Goal: Information Seeking & Learning: Learn about a topic

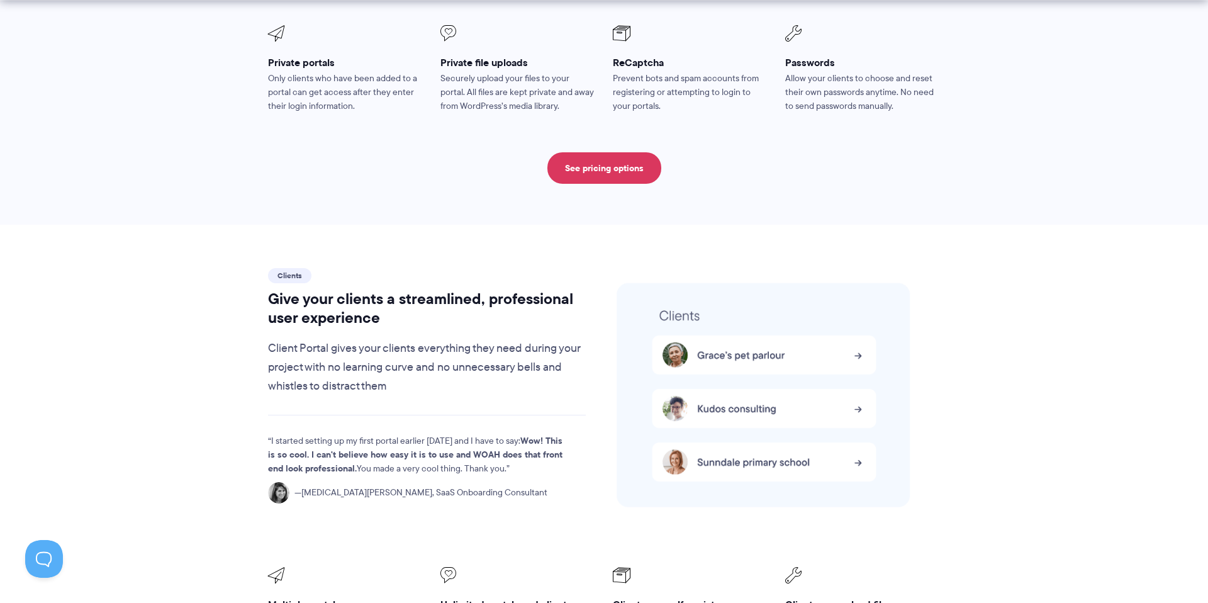
scroll to position [2465, 0]
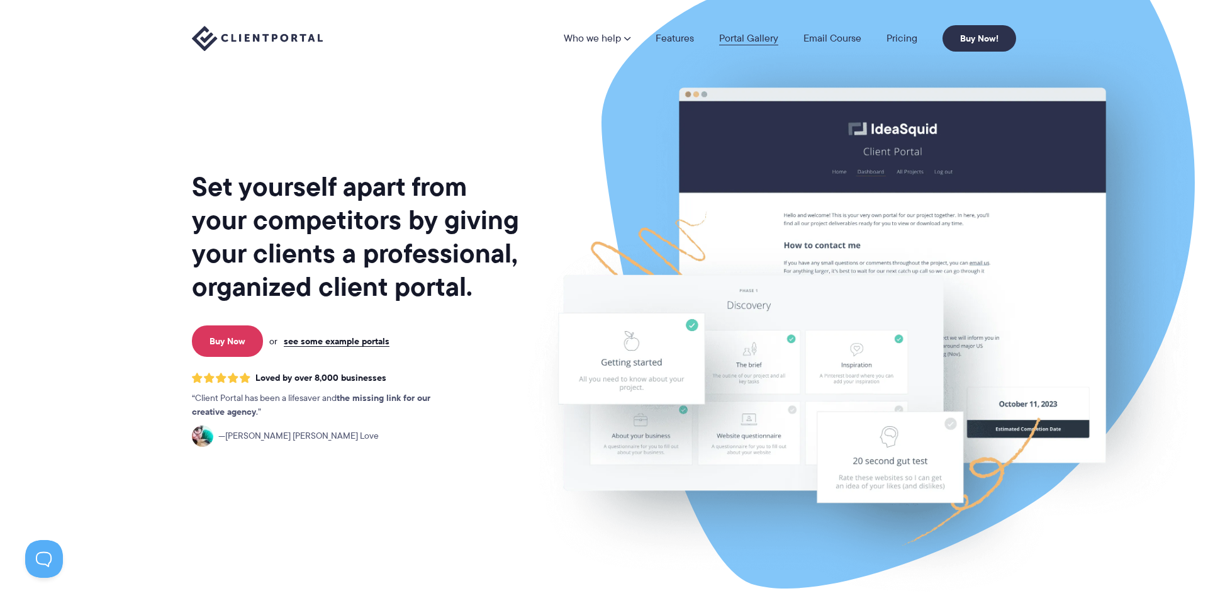
click at [756, 36] on link "Portal Gallery" at bounding box center [748, 38] width 59 height 10
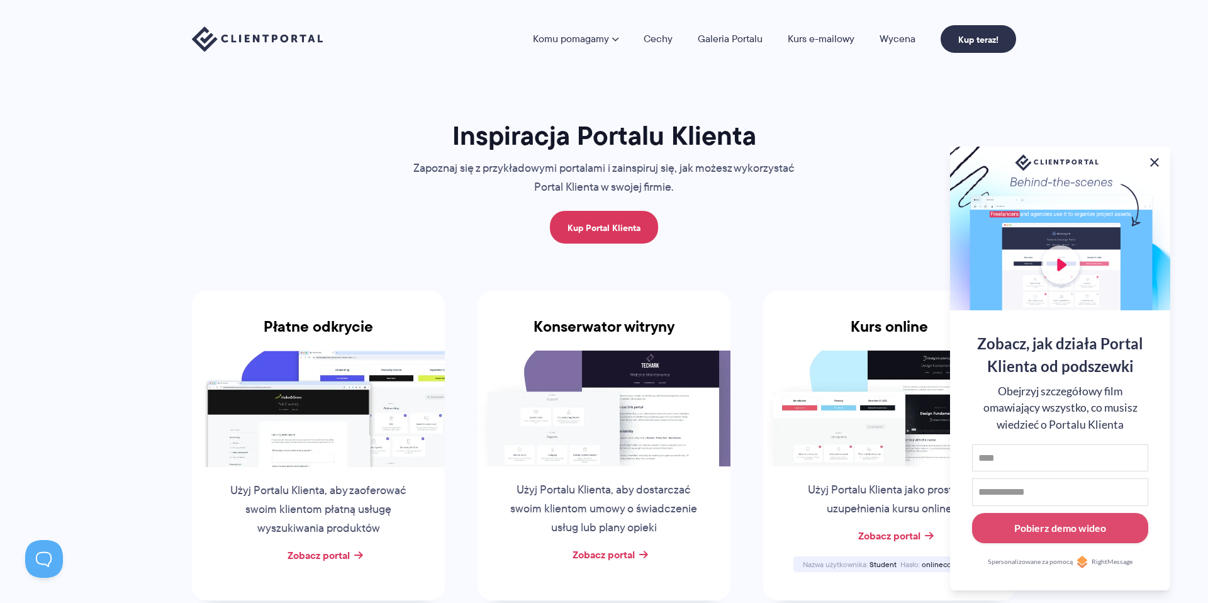
click at [1156, 158] on button at bounding box center [1154, 162] width 15 height 15
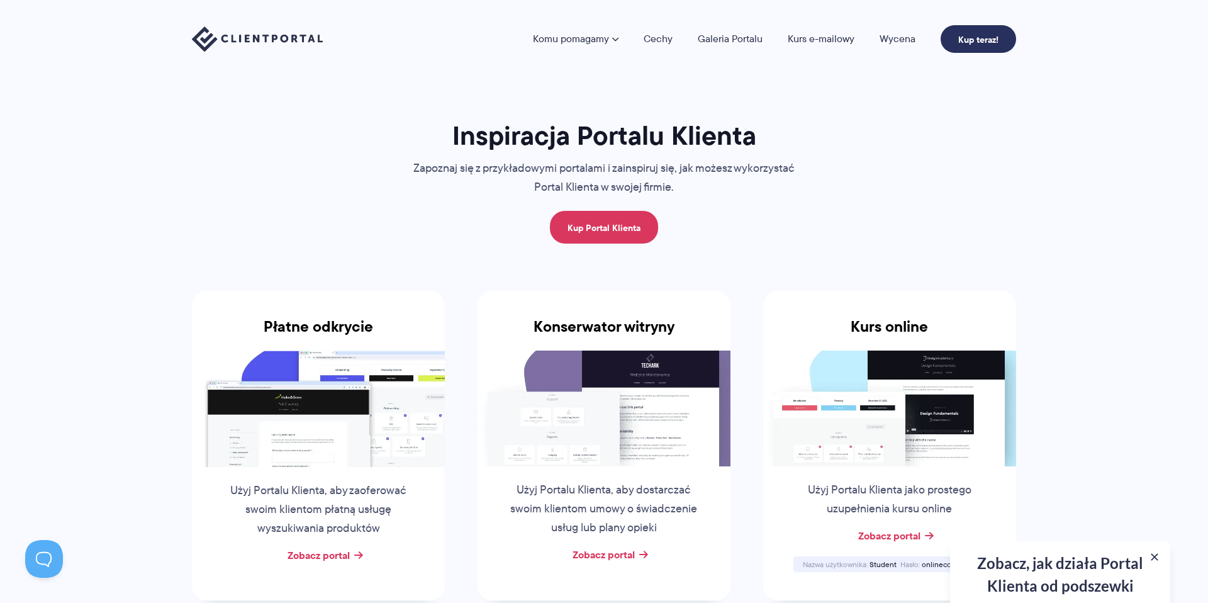
click at [961, 48] on link "Kup teraz!" at bounding box center [977, 39] width 75 height 28
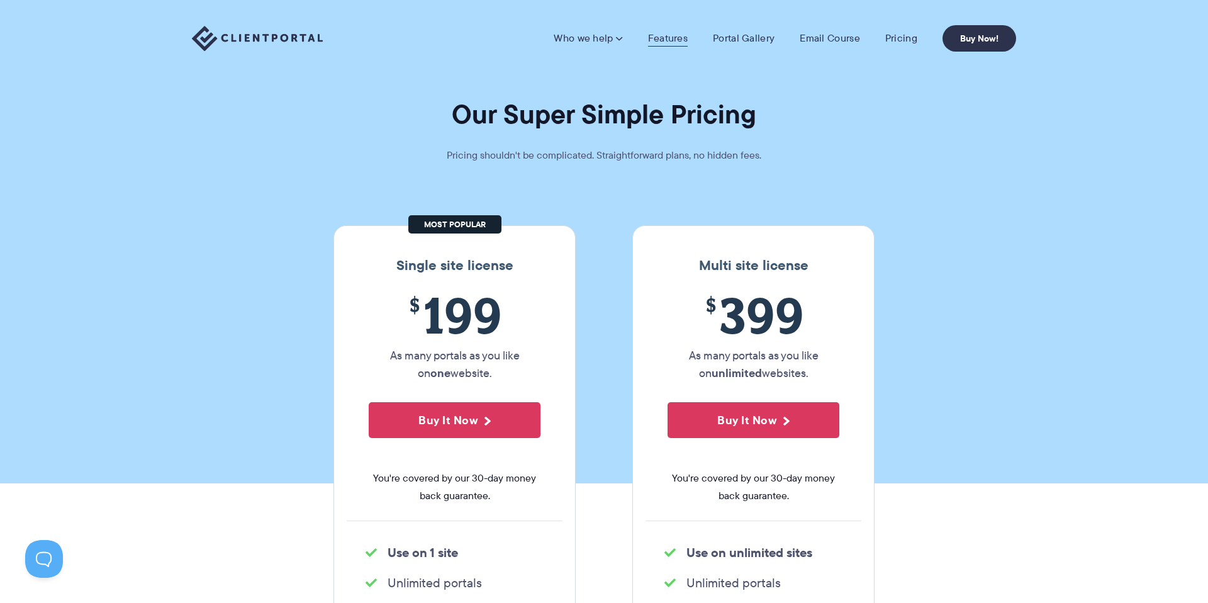
click at [672, 40] on link "Features" at bounding box center [668, 38] width 40 height 13
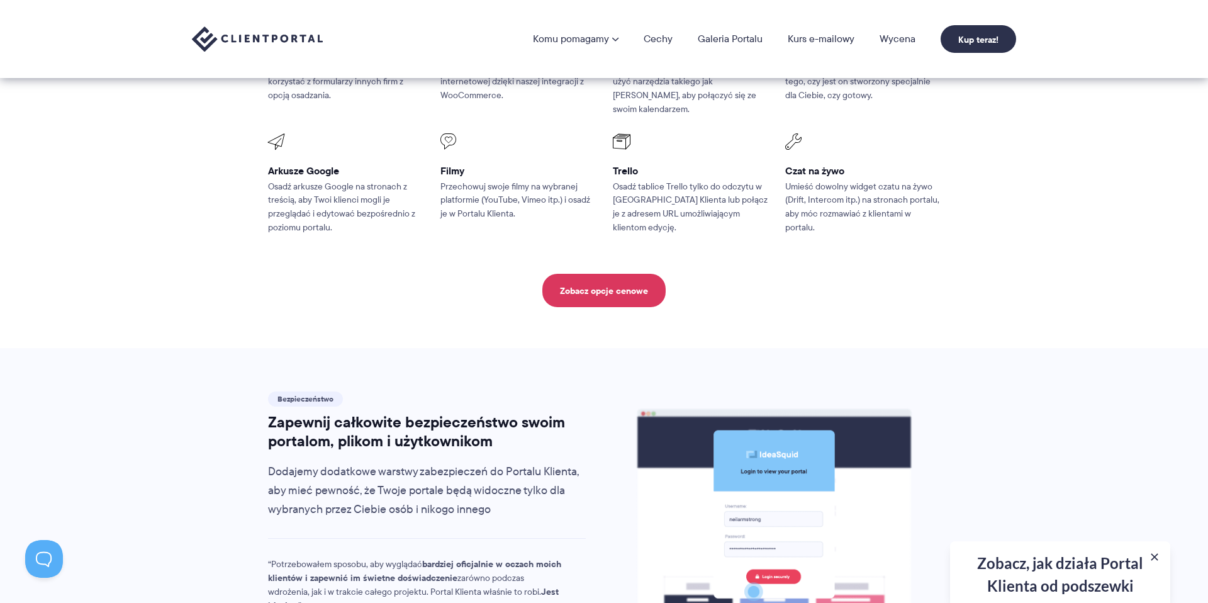
scroll to position [1863, 0]
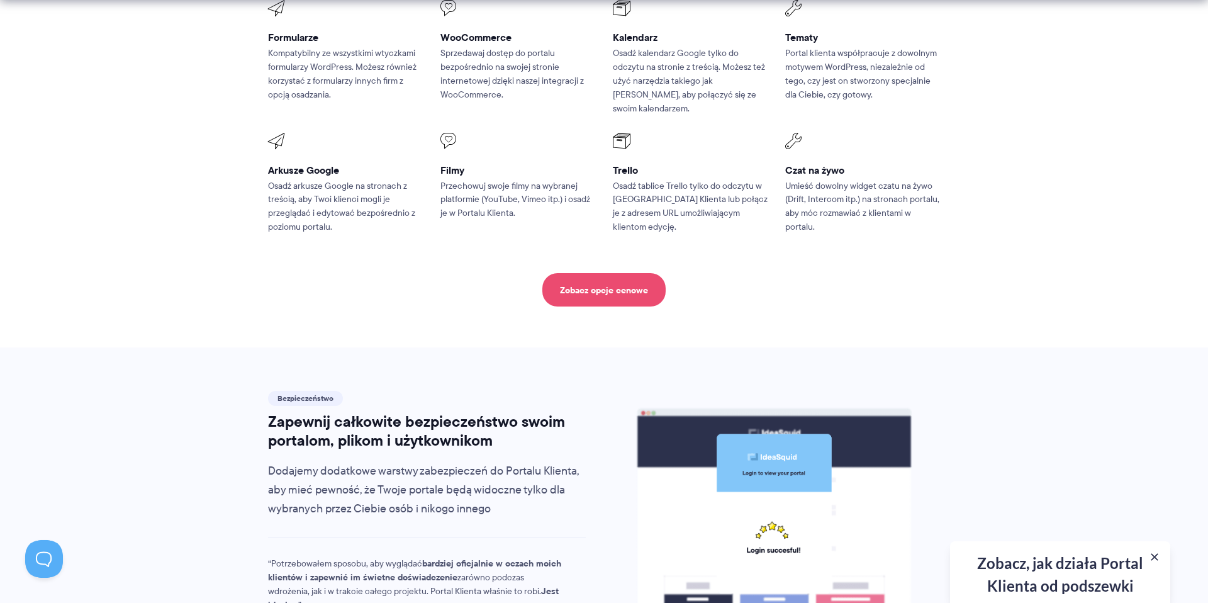
click at [637, 273] on link "Zobacz opcje cenowe" at bounding box center [603, 289] width 123 height 33
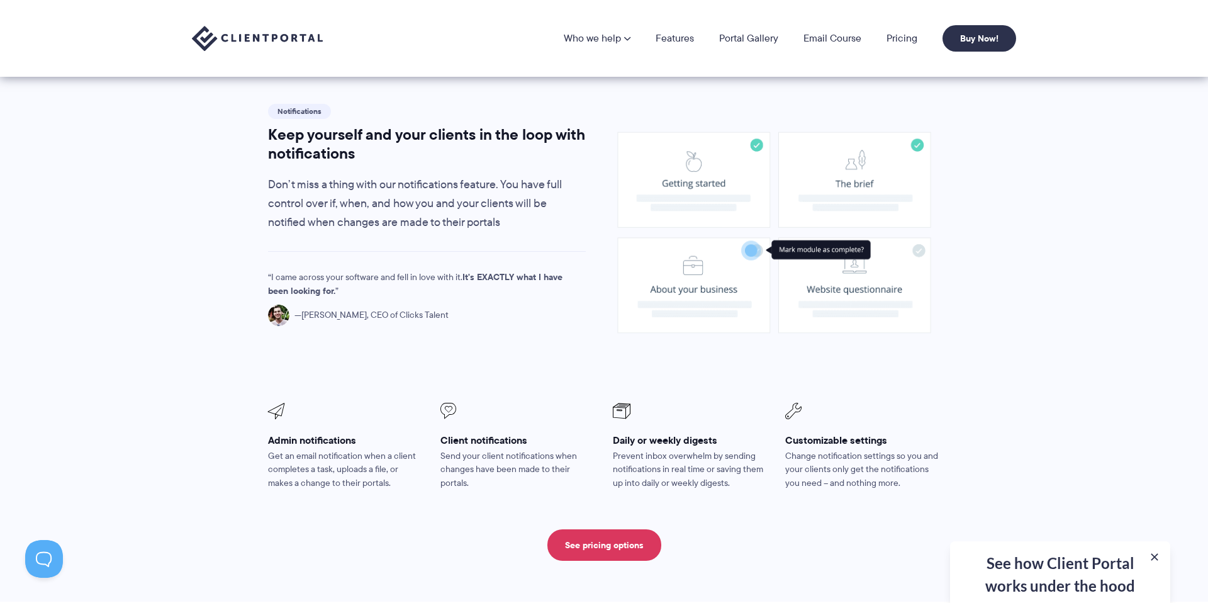
scroll to position [841, 0]
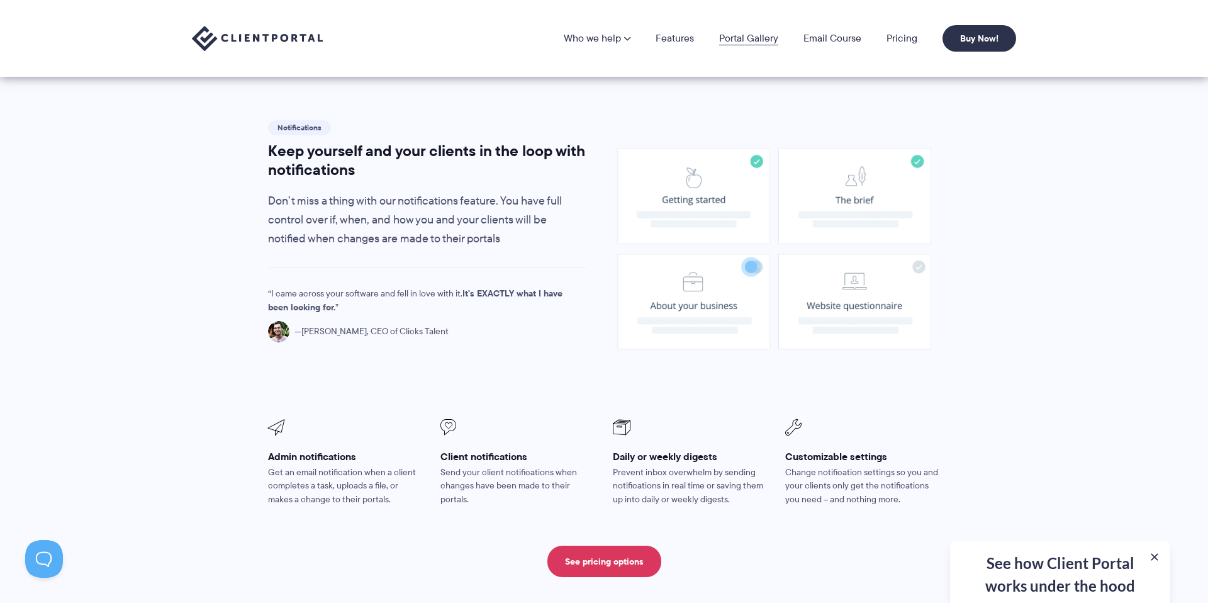
click at [773, 43] on link "Portal Gallery" at bounding box center [748, 38] width 59 height 10
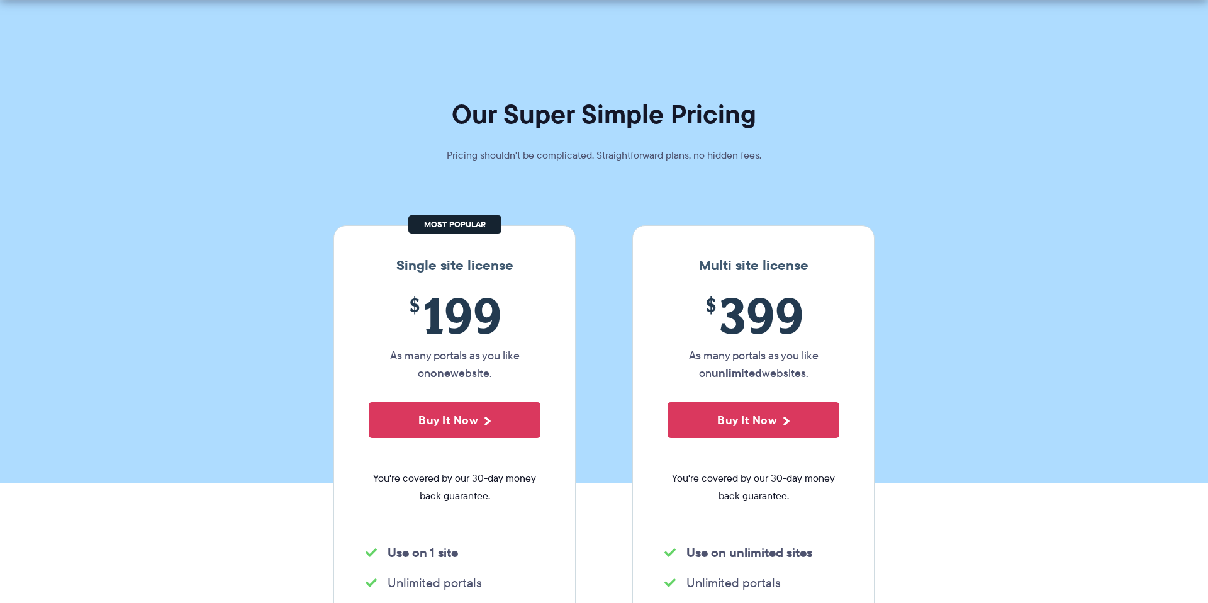
scroll to position [14, 0]
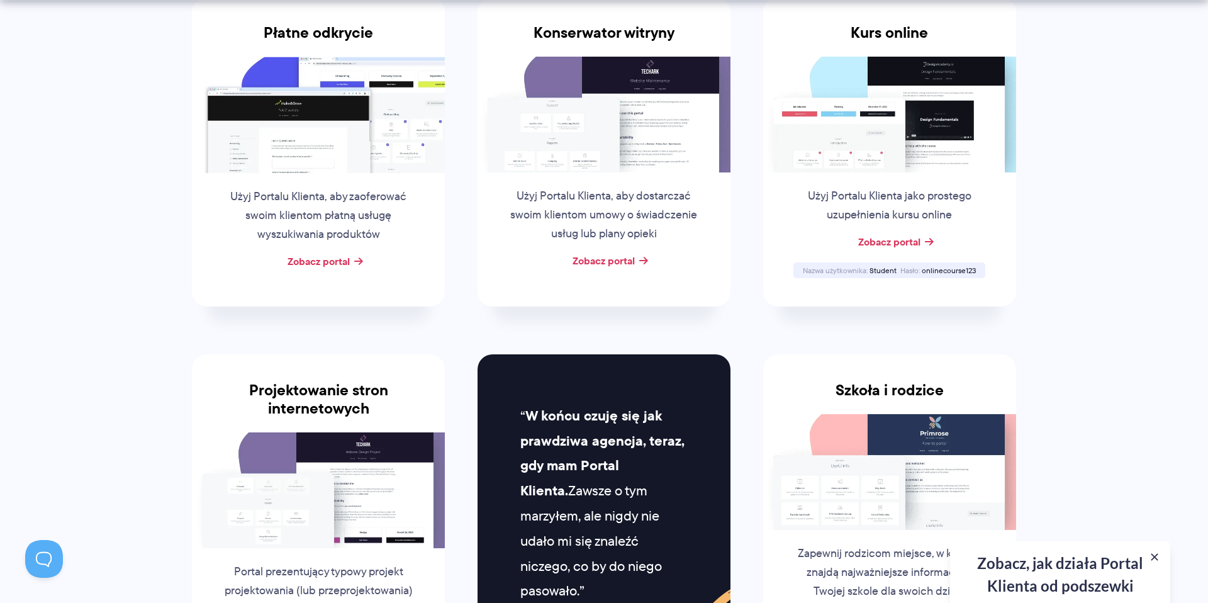
scroll to position [305, 0]
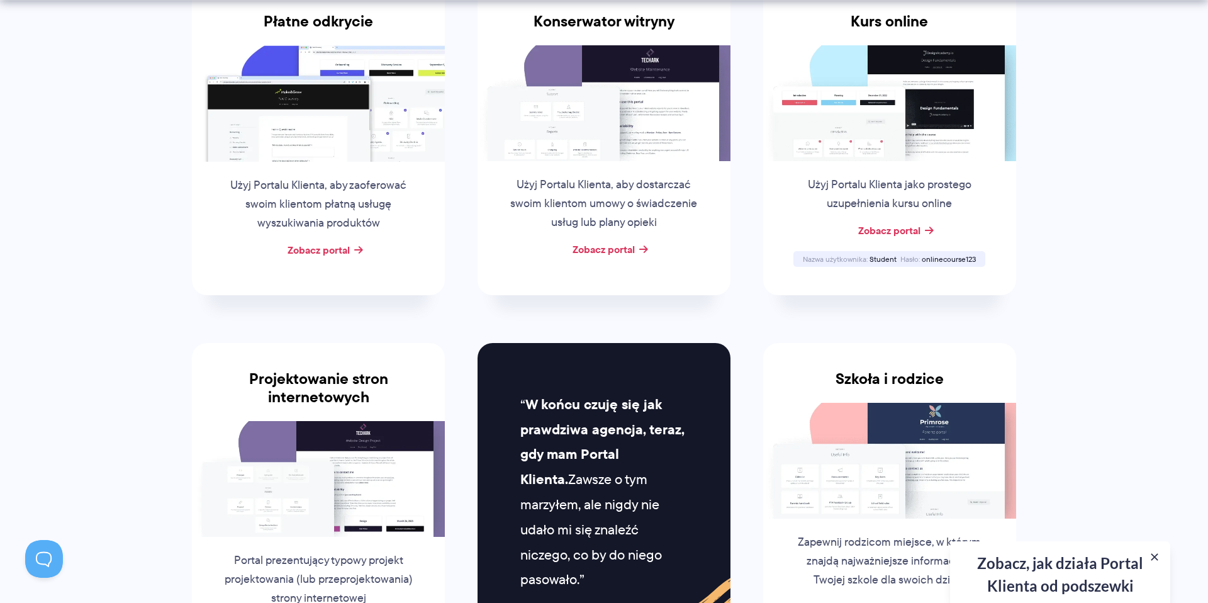
click at [632, 191] on font "Użyj Portalu Klienta, aby dostarczać swoim klientom umowy o świadczenie usług l…" at bounding box center [603, 203] width 187 height 54
click at [618, 254] on font "Zobacz portal" at bounding box center [603, 249] width 62 height 15
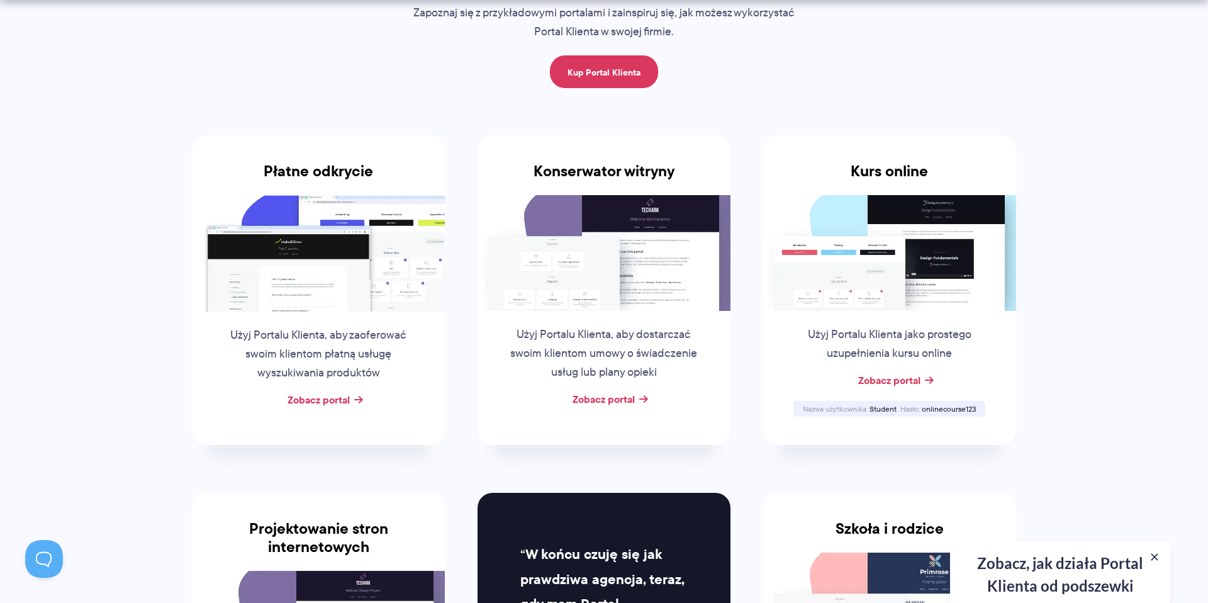
scroll to position [162, 0]
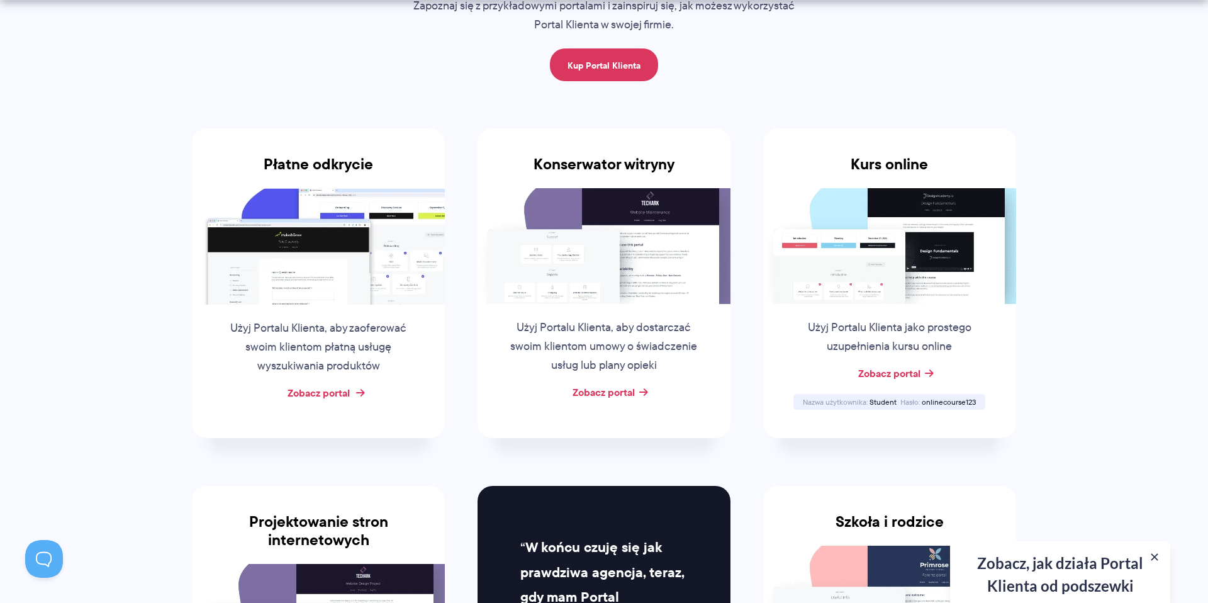
click at [337, 393] on font "Zobacz portal" at bounding box center [318, 392] width 62 height 15
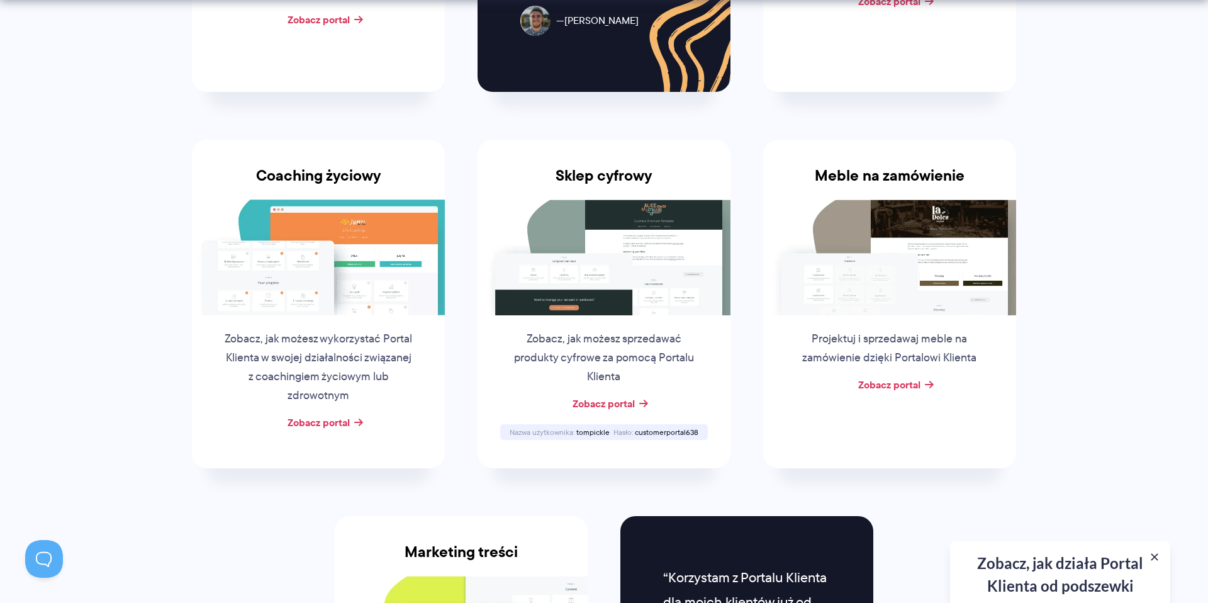
scroll to position [912, 0]
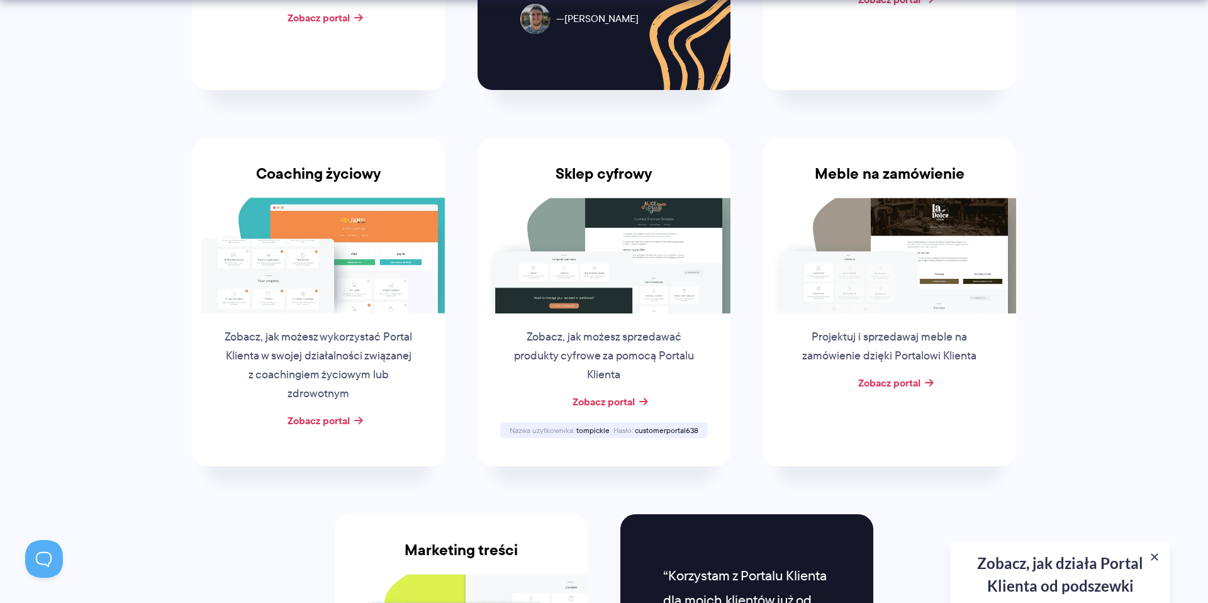
click at [895, 328] on font "Projektuj i sprzedawaj meble na zamówienie dzięki Portalowi Klienta" at bounding box center [889, 345] width 174 height 35
click at [895, 375] on font "Zobacz portal" at bounding box center [889, 382] width 62 height 15
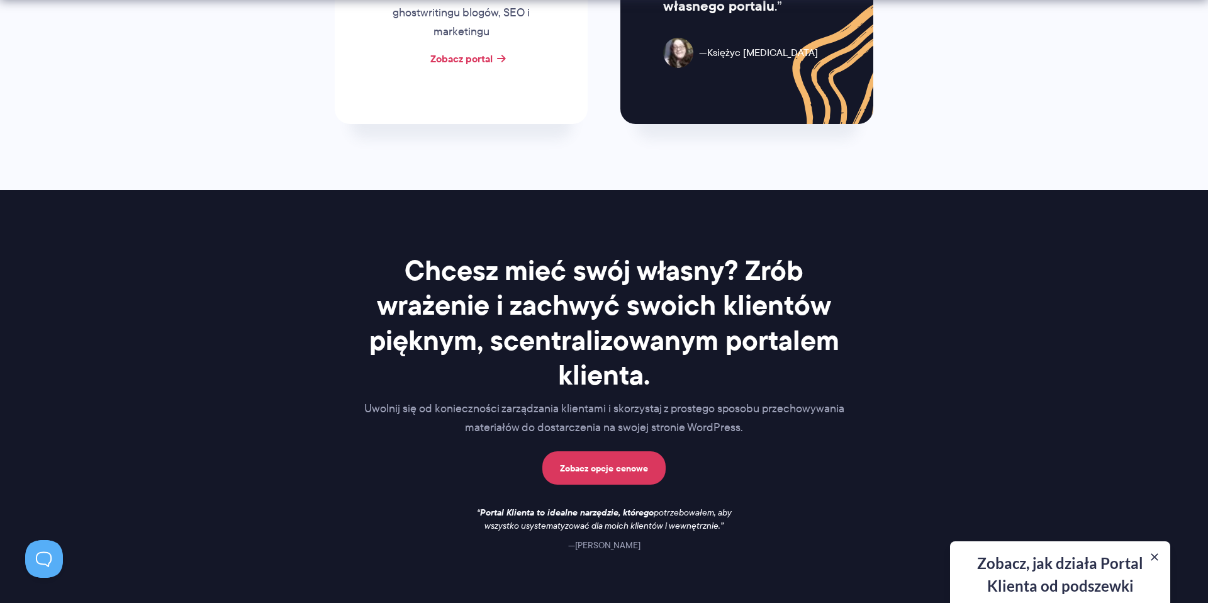
scroll to position [1910, 0]
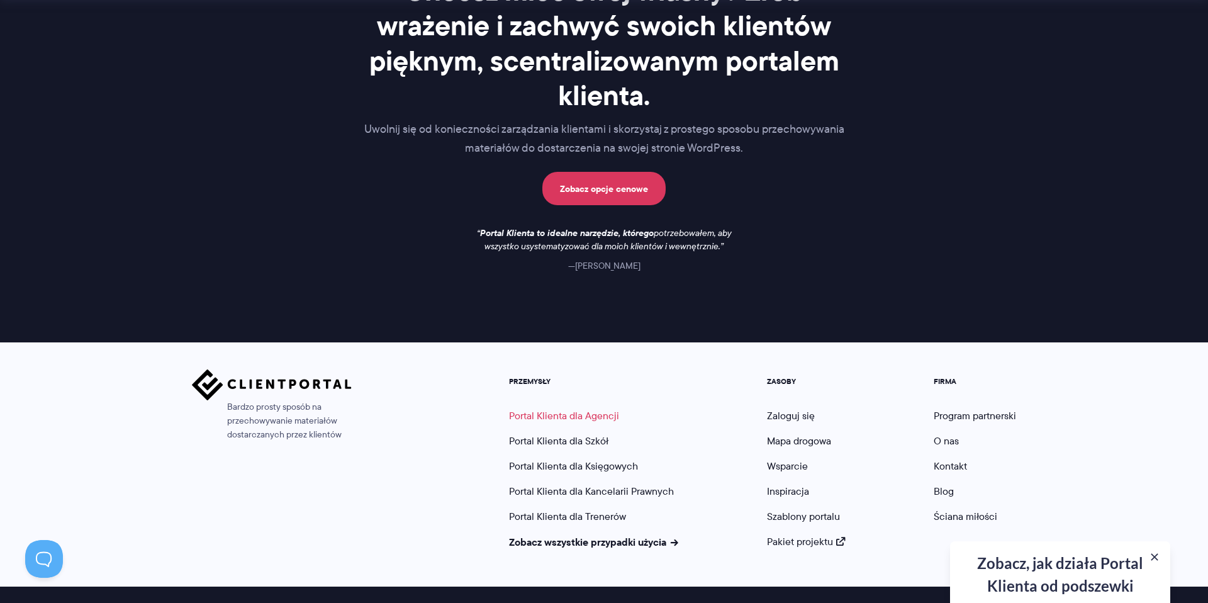
click at [576, 408] on font "Portal Klienta dla Agencji" at bounding box center [564, 415] width 110 height 14
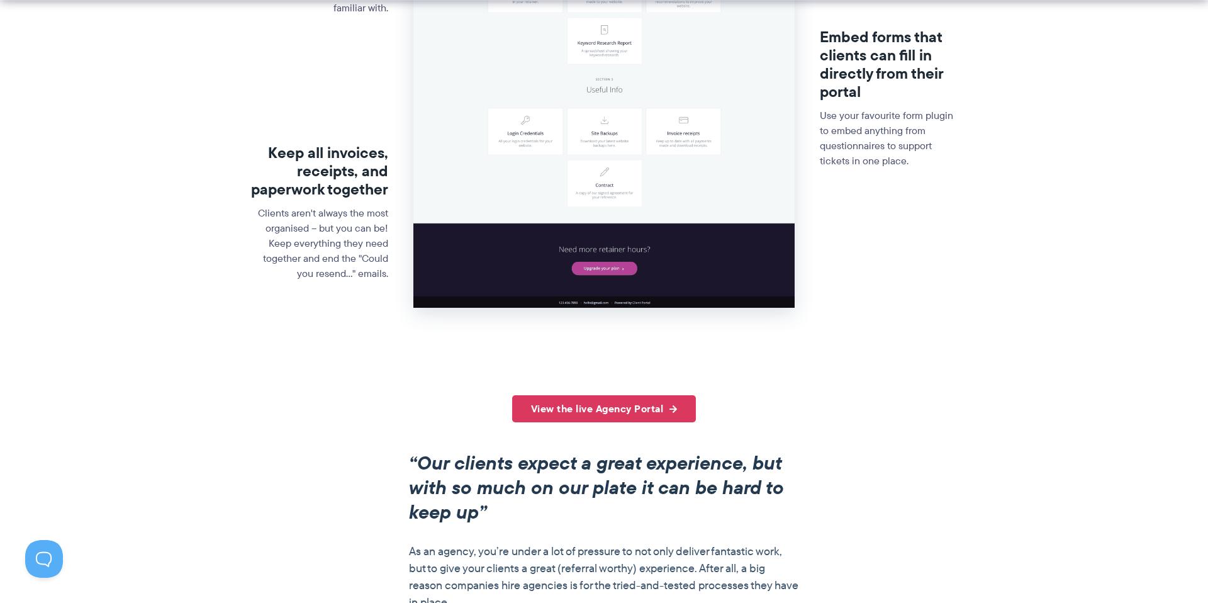
scroll to position [650, 0]
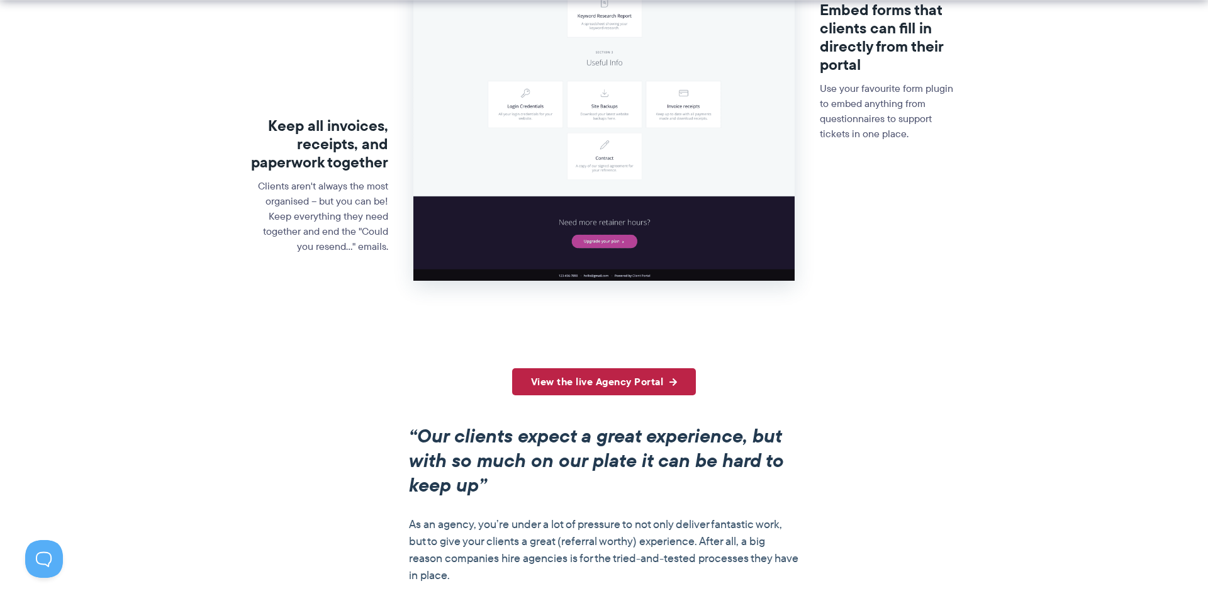
click at [631, 393] on link "View the live Agency Portal" at bounding box center [604, 381] width 184 height 27
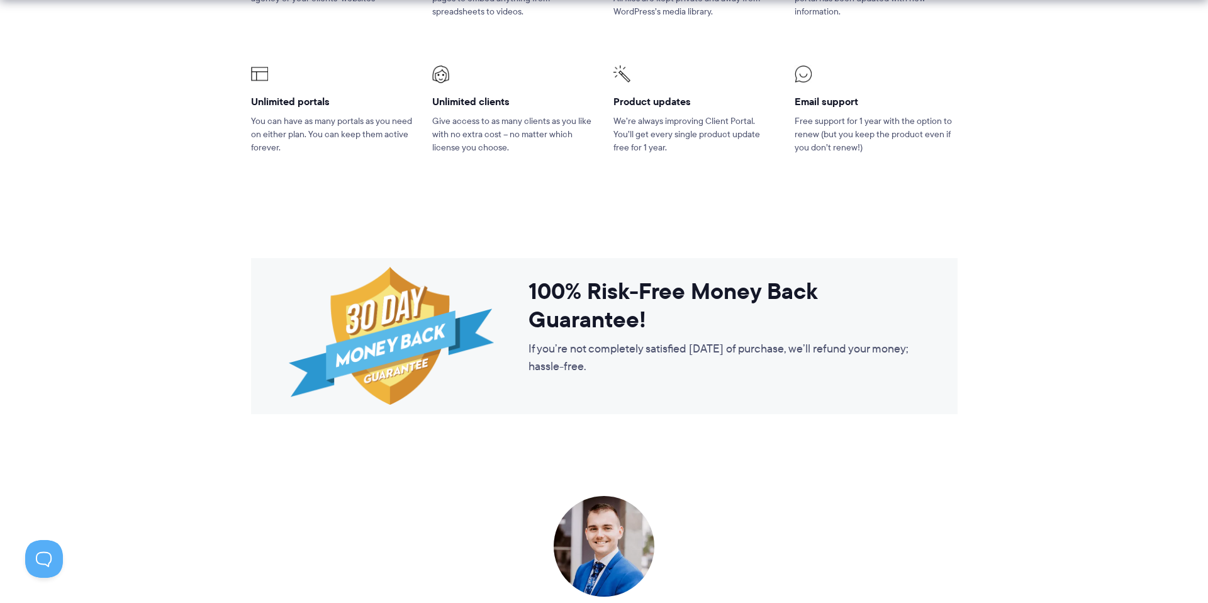
scroll to position [2042, 0]
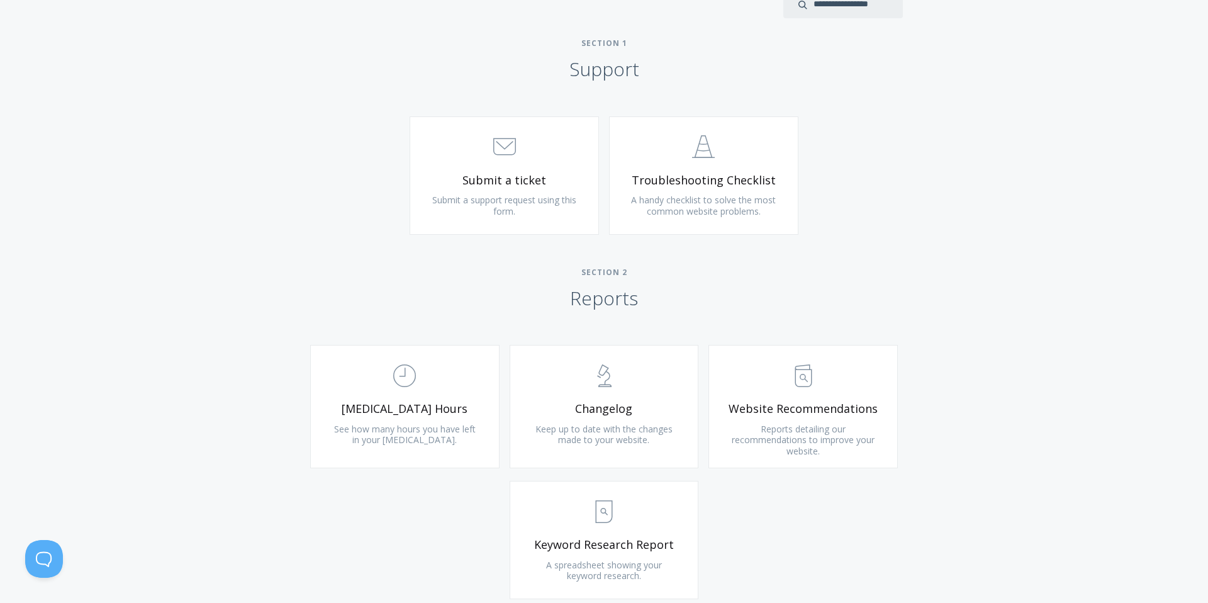
scroll to position [574, 0]
click at [691, 168] on link ".st0{fill:none;stroke:#000000;stroke-width:2;stroke-miterlimit:10;} Untitled-24…" at bounding box center [703, 173] width 189 height 118
click at [620, 426] on span "Keep up to date with the changes made to your website." at bounding box center [603, 432] width 137 height 23
click at [620, 423] on span "Keep up to date with the changes made to your website." at bounding box center [603, 432] width 137 height 23
click at [755, 192] on span "A handy checklist to solve the most common website problems." at bounding box center [703, 203] width 145 height 23
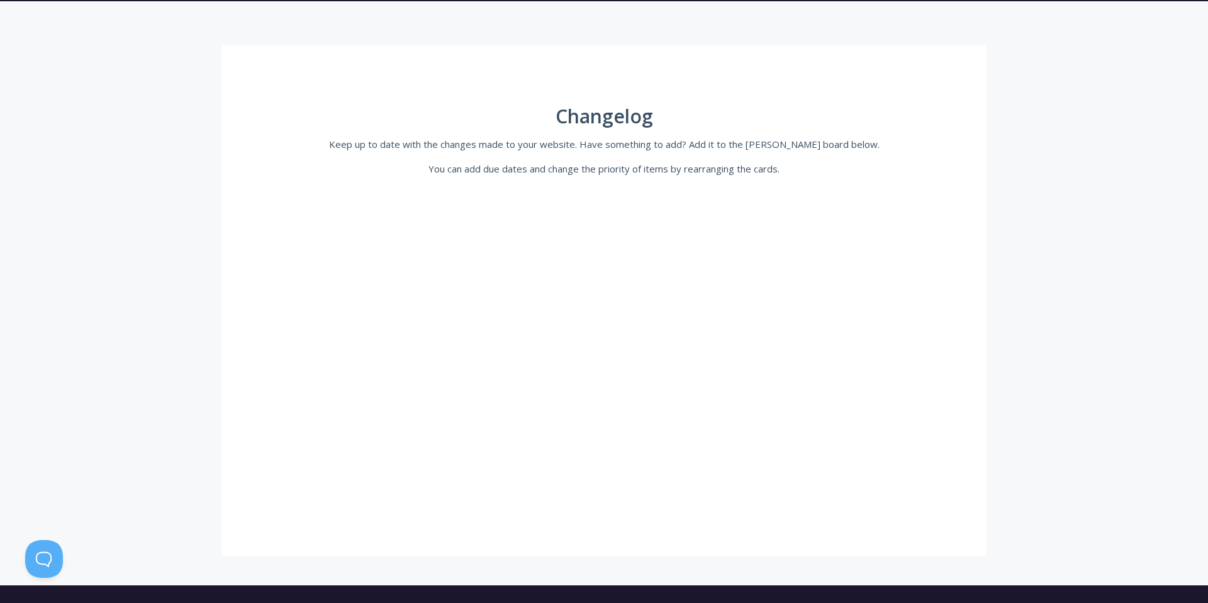
scroll to position [188, 0]
